Goal: Task Accomplishment & Management: Use online tool/utility

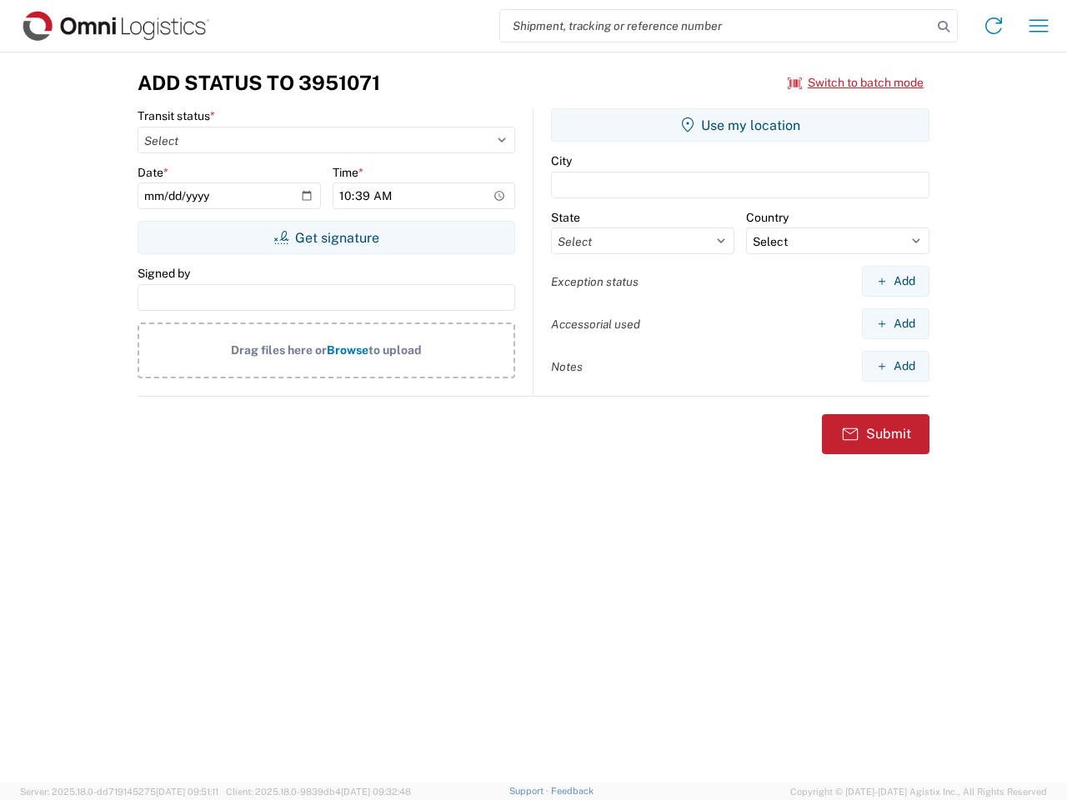
click at [716, 26] on input "search" at bounding box center [716, 26] width 432 height 32
click at [944, 27] on icon at bounding box center [943, 26] width 23 height 23
click at [994, 26] on icon at bounding box center [993, 26] width 27 height 27
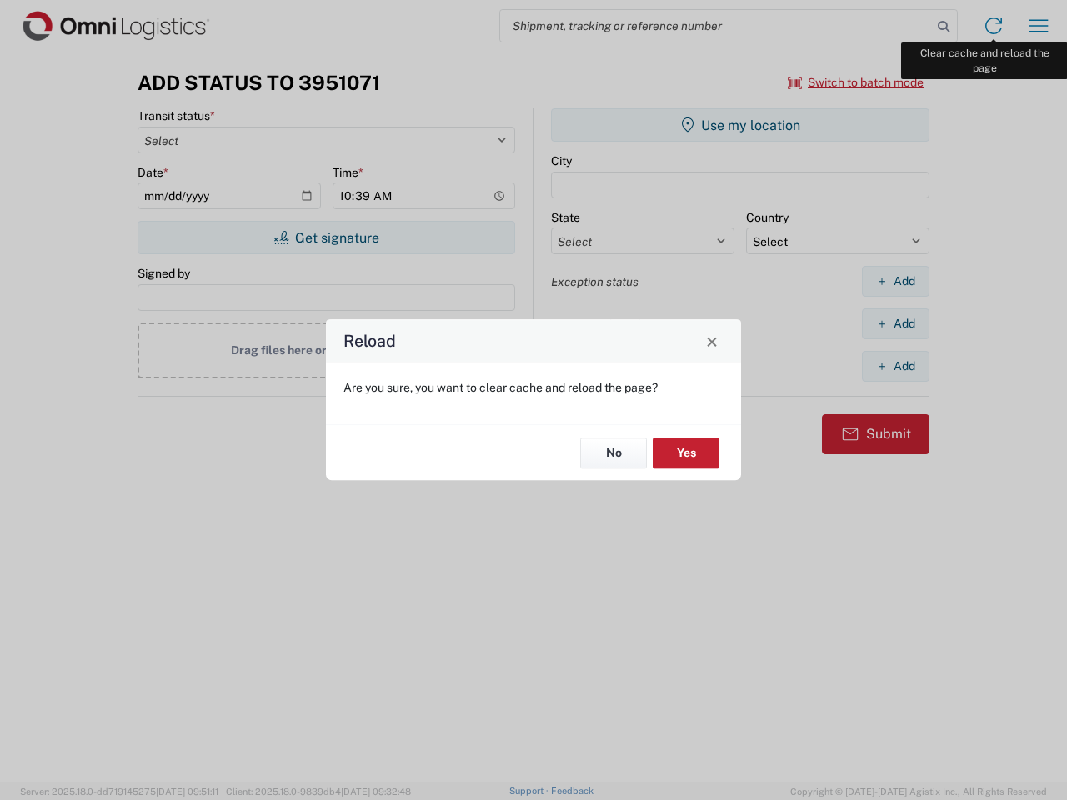
click at [1039, 26] on div "Reload Are you sure, you want to clear cache and reload the page? No Yes" at bounding box center [533, 400] width 1067 height 800
click at [856, 83] on div "Reload Are you sure, you want to clear cache and reload the page? No Yes" at bounding box center [533, 400] width 1067 height 800
click at [326, 238] on div "Reload Are you sure, you want to clear cache and reload the page? No Yes" at bounding box center [533, 400] width 1067 height 800
click at [740, 125] on div "Reload Are you sure, you want to clear cache and reload the page? No Yes" at bounding box center [533, 400] width 1067 height 800
click at [895, 281] on div "Reload Are you sure, you want to clear cache and reload the page? No Yes" at bounding box center [533, 400] width 1067 height 800
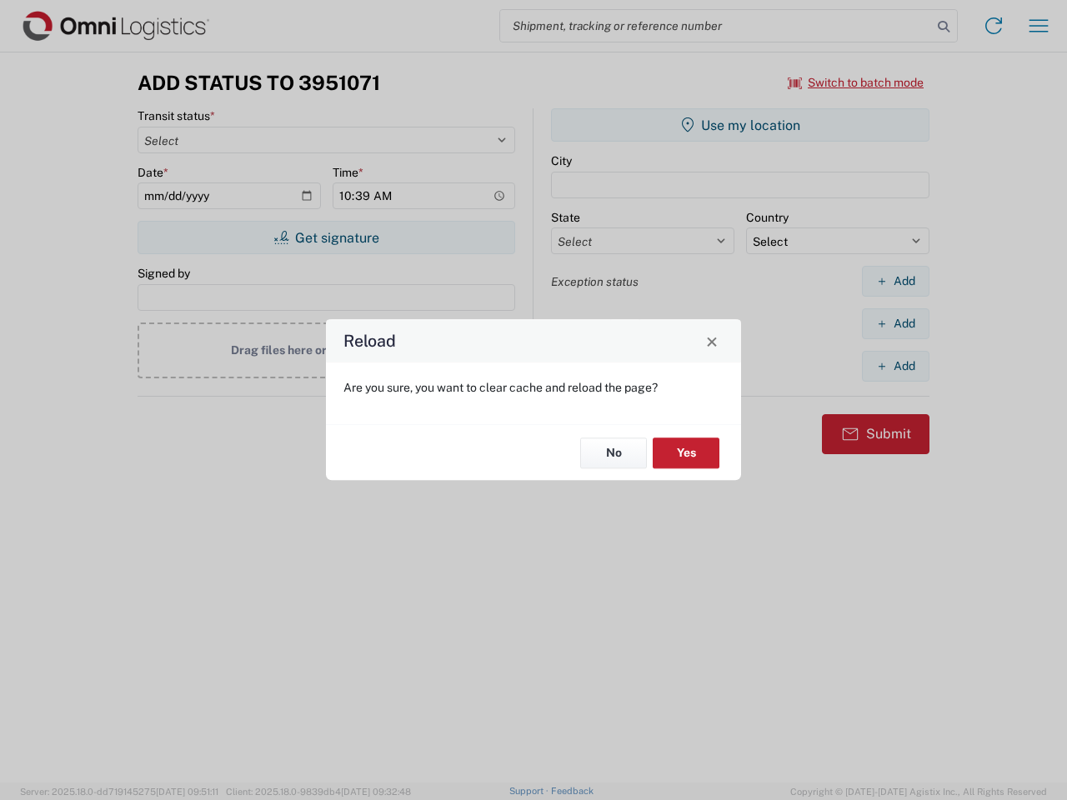
click at [895, 323] on div "Reload Are you sure, you want to clear cache and reload the page? No Yes" at bounding box center [533, 400] width 1067 height 800
click at [895, 366] on div "Reload Are you sure, you want to clear cache and reload the page? No Yes" at bounding box center [533, 400] width 1067 height 800
